Goal: Check status: Check status

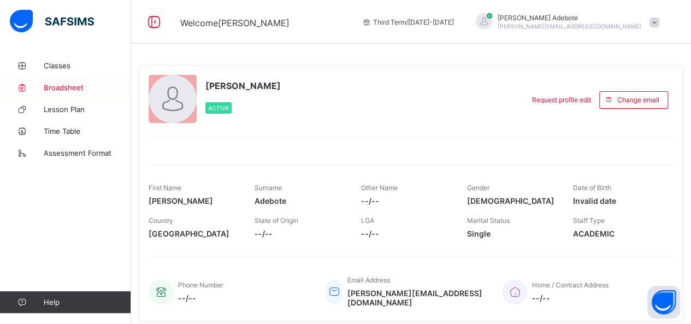
click at [60, 88] on span "Broadsheet" at bounding box center [87, 87] width 87 height 9
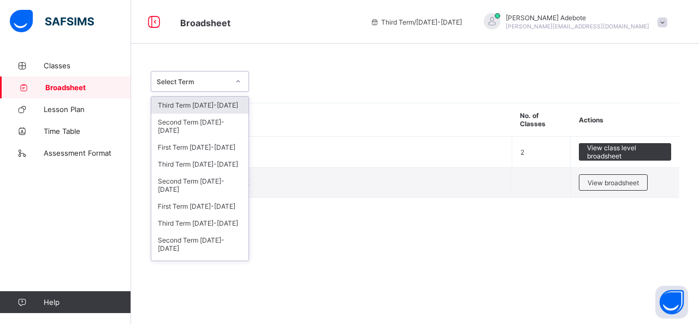
click at [236, 82] on icon at bounding box center [238, 81] width 7 height 11
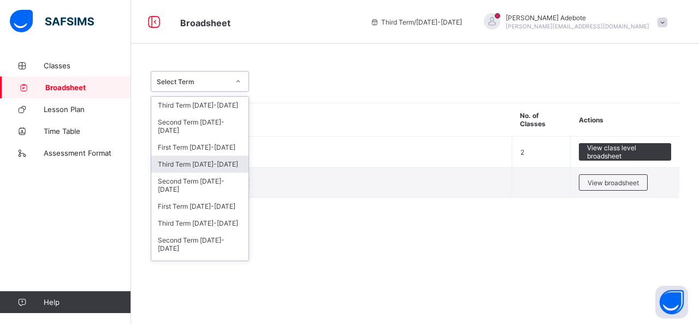
click at [203, 156] on div "Third Term [DATE]-[DATE]" at bounding box center [199, 164] width 97 height 17
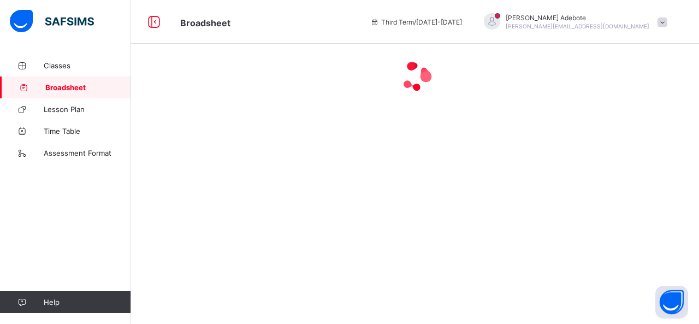
click at [203, 155] on div at bounding box center [415, 162] width 568 height 324
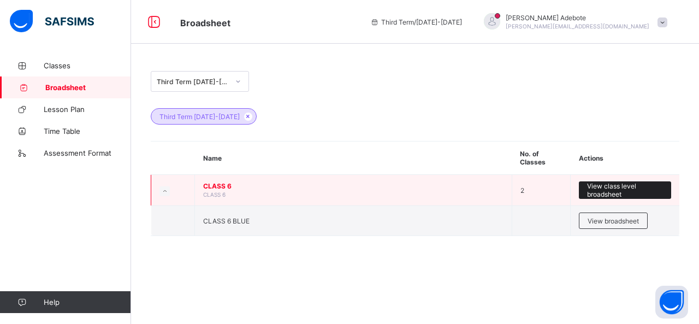
click at [605, 190] on span "View class level broadsheet" at bounding box center [625, 190] width 76 height 16
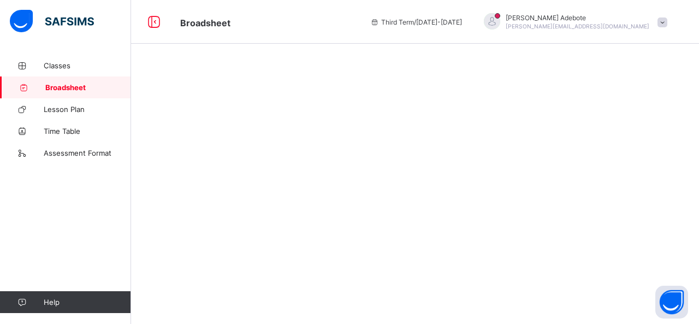
click at [605, 190] on div at bounding box center [415, 162] width 568 height 324
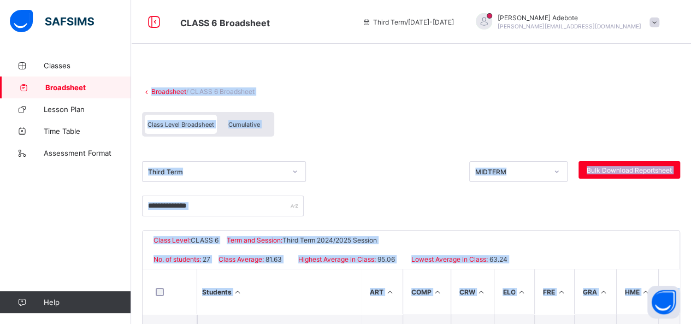
click at [420, 116] on div "Class Level Broadsheet Cumulative" at bounding box center [411, 127] width 538 height 41
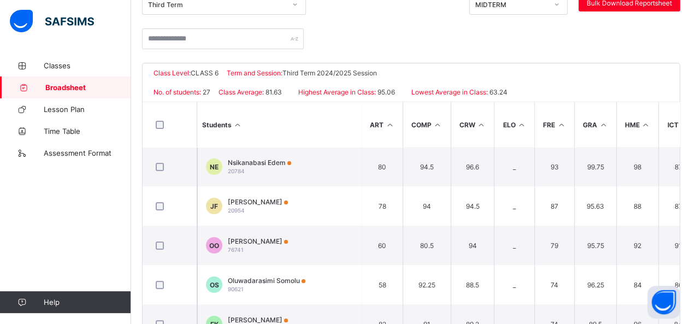
scroll to position [238, 0]
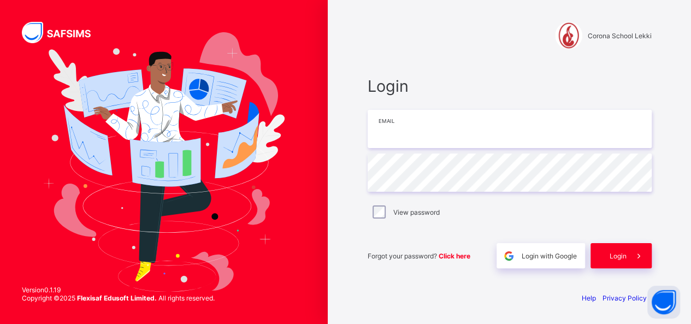
type input "**********"
